Goal: Obtain resource: Download file/media

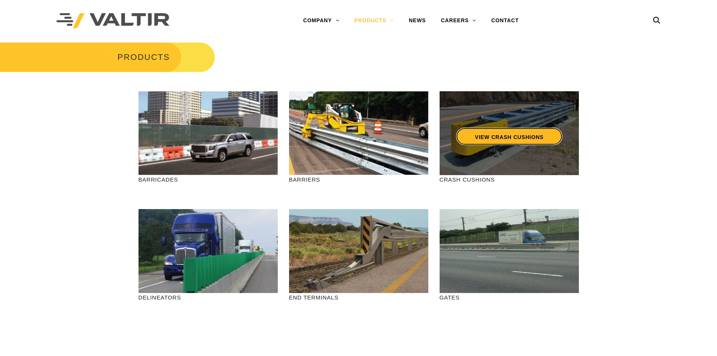
click at [501, 139] on link "VIEW CRASH CUSHIONS" at bounding box center [509, 136] width 106 height 17
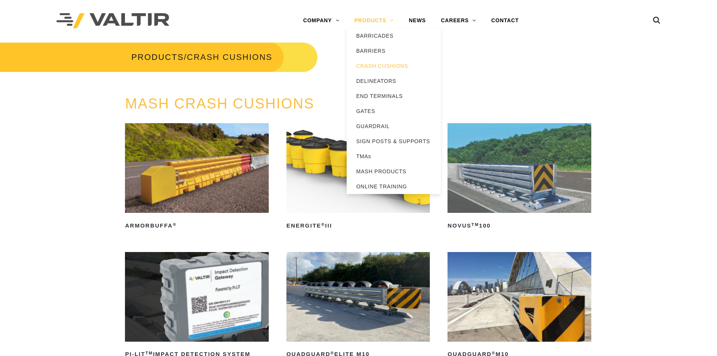
click at [385, 21] on link "PRODUCTS" at bounding box center [374, 20] width 55 height 15
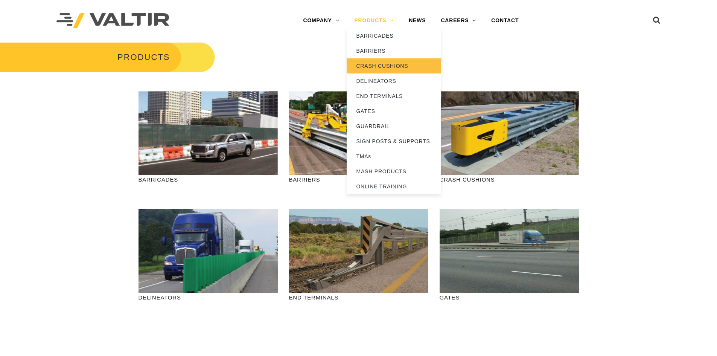
click at [378, 66] on link "CRASH CUSHIONS" at bounding box center [394, 65] width 94 height 15
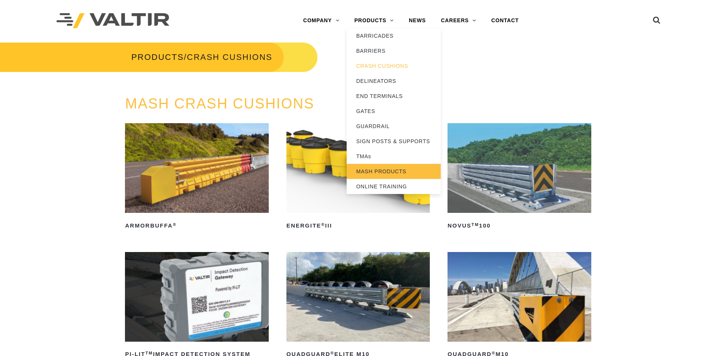
click at [380, 171] on link "MASH PRODUCTS" at bounding box center [394, 171] width 94 height 15
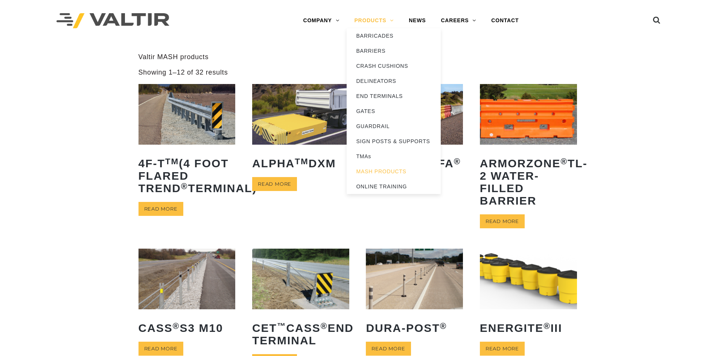
click at [386, 19] on link "PRODUCTS" at bounding box center [374, 20] width 55 height 15
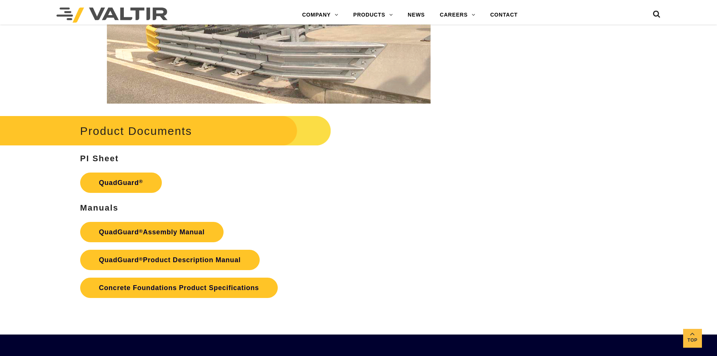
scroll to position [1506, 0]
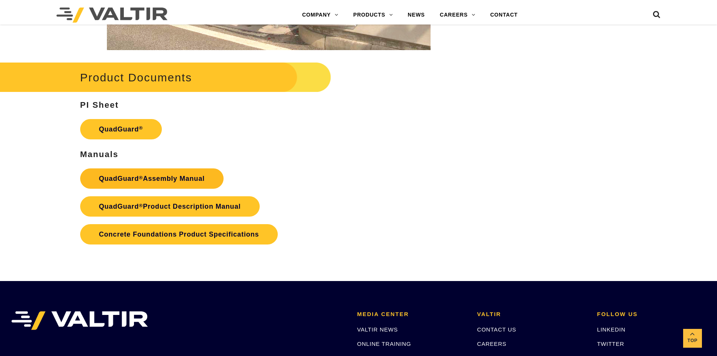
click at [166, 178] on link "QuadGuard ® Assembly Manual" at bounding box center [151, 178] width 143 height 20
